Goal: Transaction & Acquisition: Purchase product/service

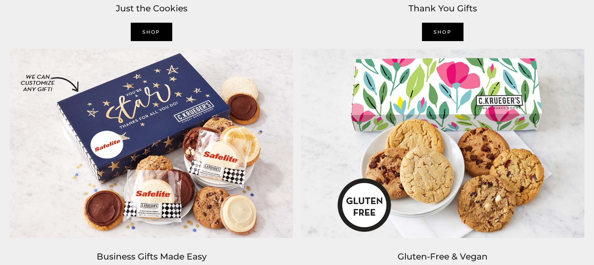
scroll to position [1216, 0]
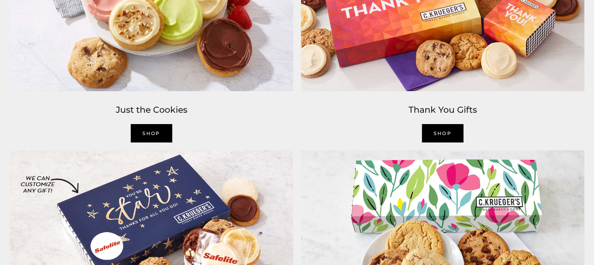
click at [443, 133] on link "shop" at bounding box center [442, 133] width 41 height 18
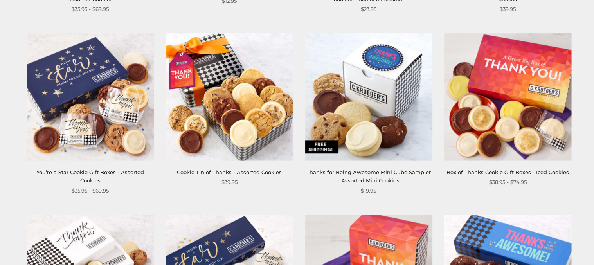
scroll to position [499, 0]
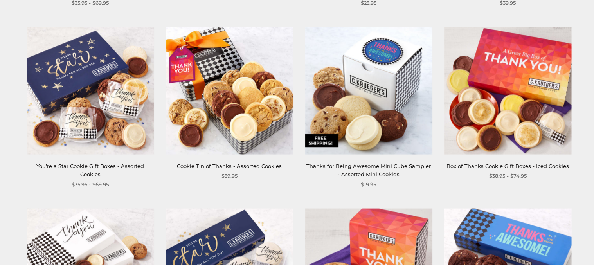
click at [378, 127] on img at bounding box center [369, 91] width 128 height 128
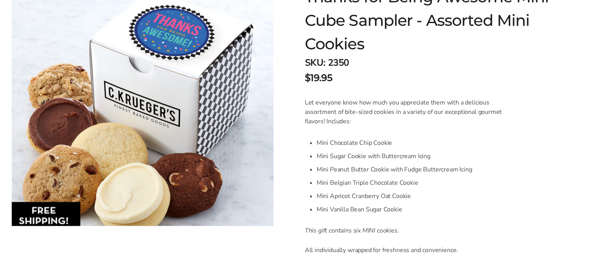
scroll to position [164, 0]
